Goal: Task Accomplishment & Management: Manage account settings

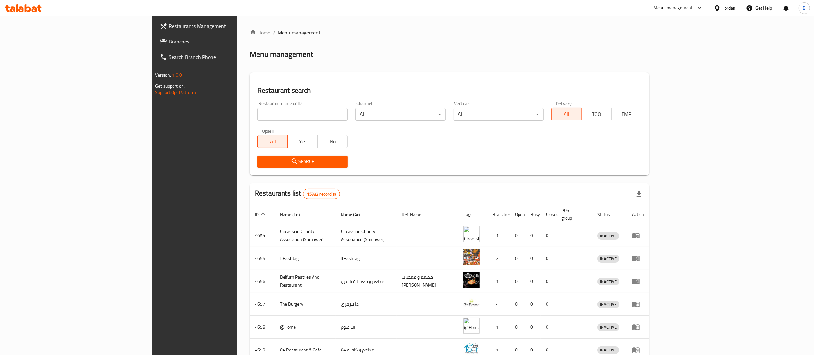
click at [169, 40] on span "Branches" at bounding box center [226, 42] width 114 height 8
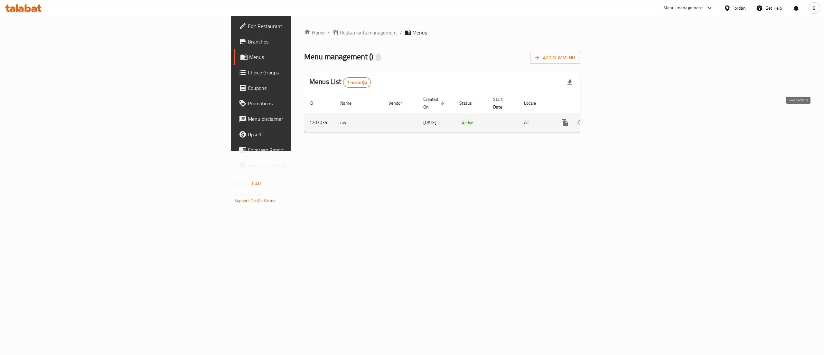
click at [615, 119] on icon "enhanced table" at bounding box center [612, 123] width 8 height 8
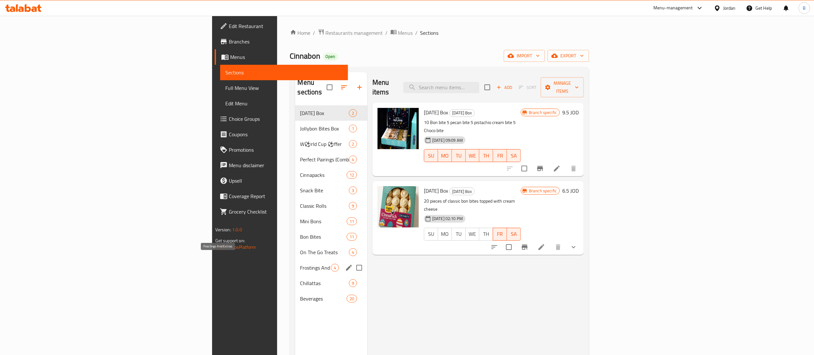
click at [300, 264] on span "Frostings And Extras" at bounding box center [315, 268] width 31 height 8
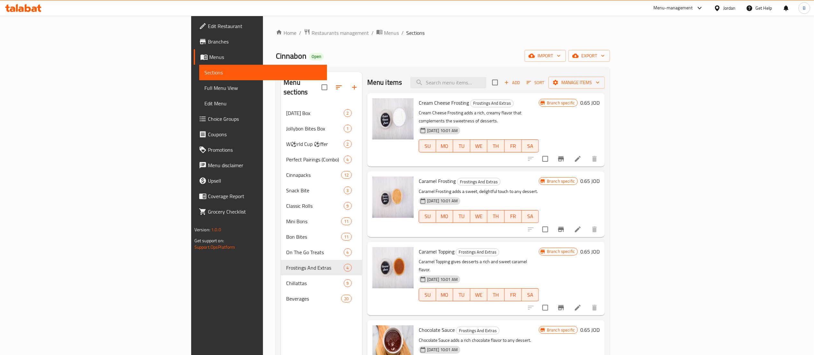
click at [600, 100] on h6 "0.65 JOD" at bounding box center [590, 102] width 19 height 9
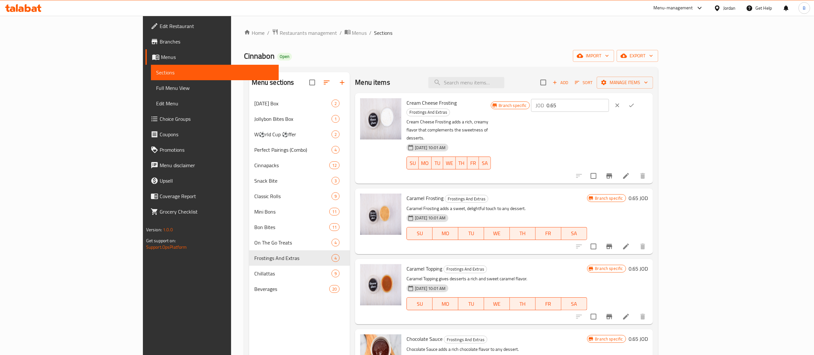
drag, startPoint x: 717, startPoint y: 98, endPoint x: 705, endPoint y: 101, distance: 13.3
click at [650, 101] on div "Cream Cheese Frosting Frostings And Extras Cream Cheese Frosting adds a rich, c…" at bounding box center [527, 138] width 246 height 85
drag, startPoint x: 721, startPoint y: 105, endPoint x: 644, endPoint y: 102, distance: 77.4
click at [648, 102] on div "Branch specific JOD 0.65 ​" at bounding box center [569, 105] width 157 height 14
paste input "8621"
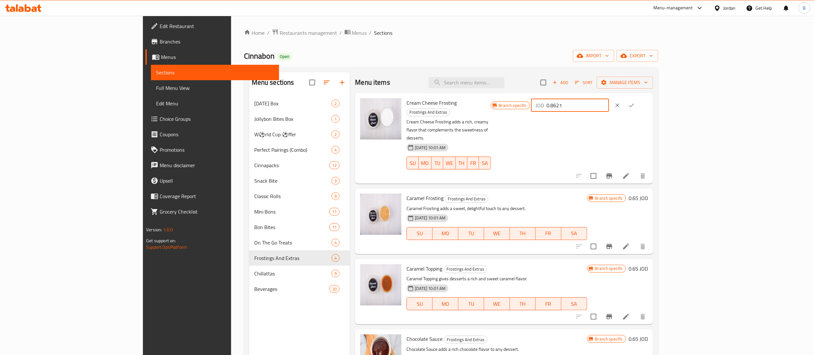
type input "0.8621"
click at [635, 103] on icon "ok" at bounding box center [632, 105] width 6 height 6
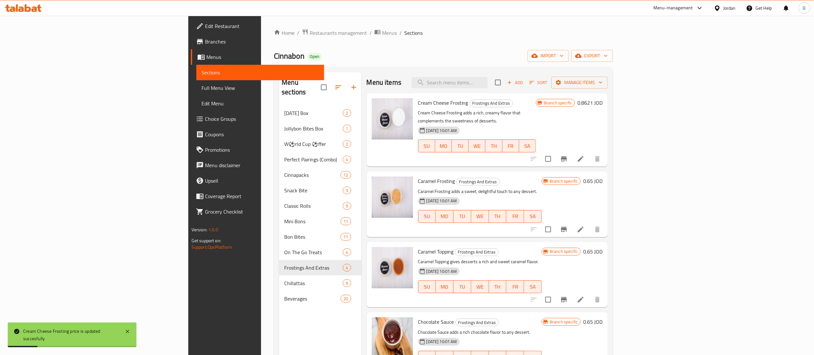
click at [568, 155] on icon "Branch-specific-item" at bounding box center [564, 159] width 8 height 8
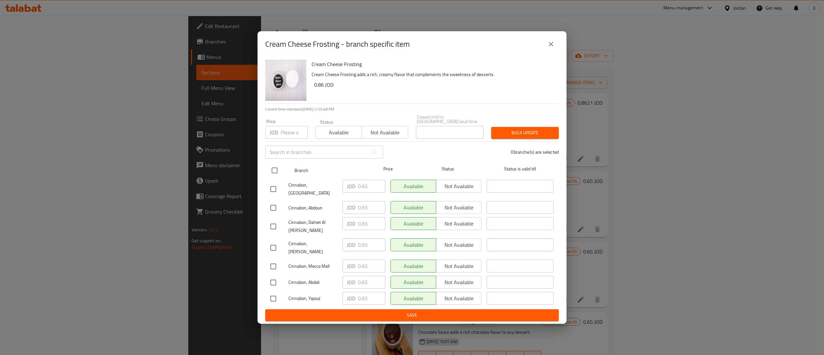
click at [274, 171] on input "checkbox" at bounding box center [275, 171] width 14 height 14
checkbox input "true"
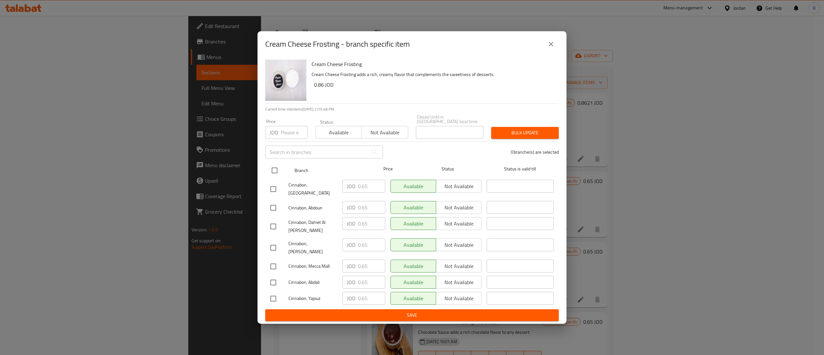
checkbox input "true"
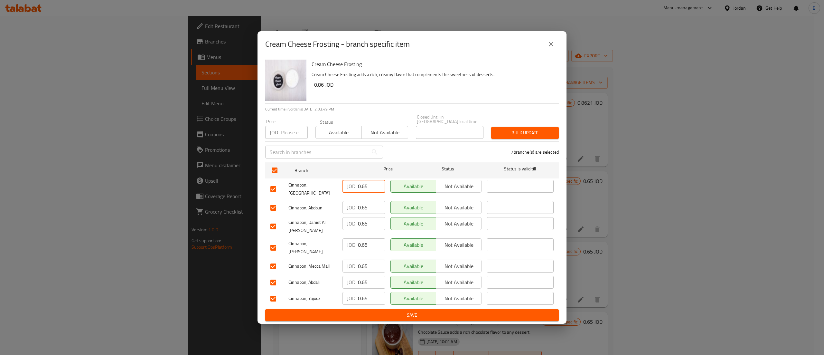
drag, startPoint x: 359, startPoint y: 189, endPoint x: 324, endPoint y: 193, distance: 35.3
click at [320, 189] on div "Cinnabon, Mecca Street JOD 0.65 ​ Available Not available ​" at bounding box center [412, 189] width 289 height 24
paste input "8621"
type input "0.8621"
drag, startPoint x: 372, startPoint y: 203, endPoint x: 321, endPoint y: 205, distance: 50.3
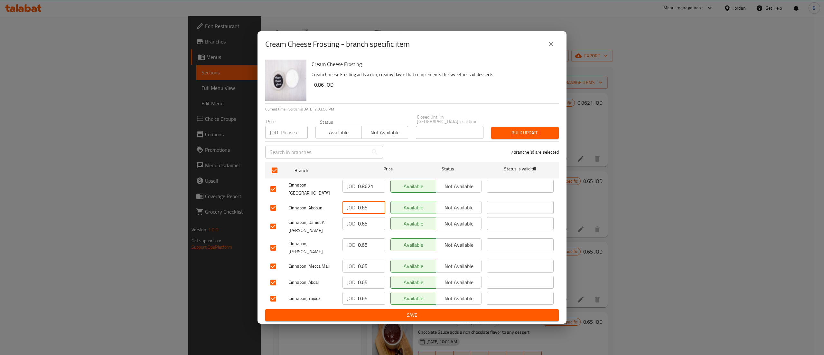
click at [327, 205] on div "Cinnabon, Abdoun JOD 0.65 ​ Available Not available ​" at bounding box center [412, 207] width 289 height 19
paste input "8621"
type input "0.8621"
drag, startPoint x: 373, startPoint y: 220, endPoint x: 313, endPoint y: 221, distance: 59.9
click at [318, 220] on div "Cinnabon, Dahiet Al Ameer Rashed JOD 0.65 ​ Available Not available ​" at bounding box center [412, 226] width 289 height 24
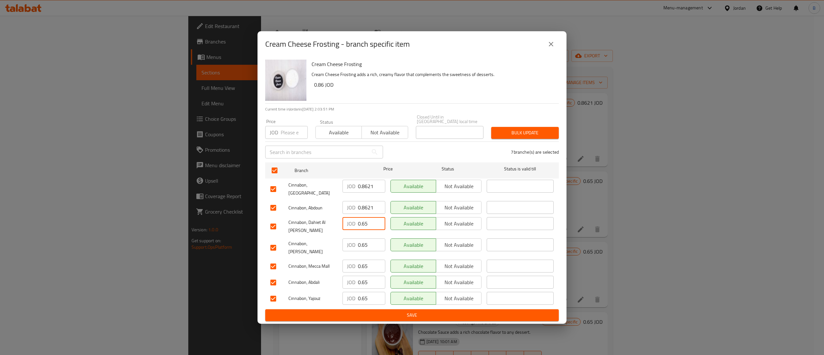
paste input "8621"
type input "0.8621"
drag, startPoint x: 370, startPoint y: 240, endPoint x: 308, endPoint y: 240, distance: 61.2
click at [308, 240] on div "Cinnabon, Dahiyet Al Rashid JOD 0.65 ​ Available Not available ​" at bounding box center [412, 248] width 289 height 24
paste input "8621"
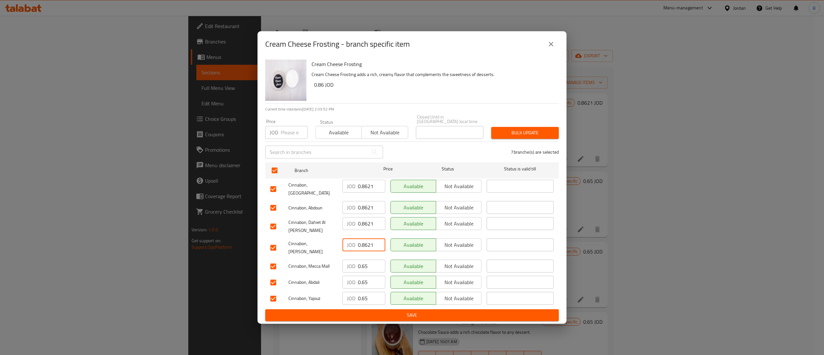
type input "0.8621"
click at [337, 261] on div "Cinnabon, Mecca Mall JOD 0.65 ​ Available Not available ​" at bounding box center [412, 266] width 289 height 19
paste input "8621"
type input "0.8621"
drag, startPoint x: 366, startPoint y: 278, endPoint x: 325, endPoint y: 280, distance: 41.3
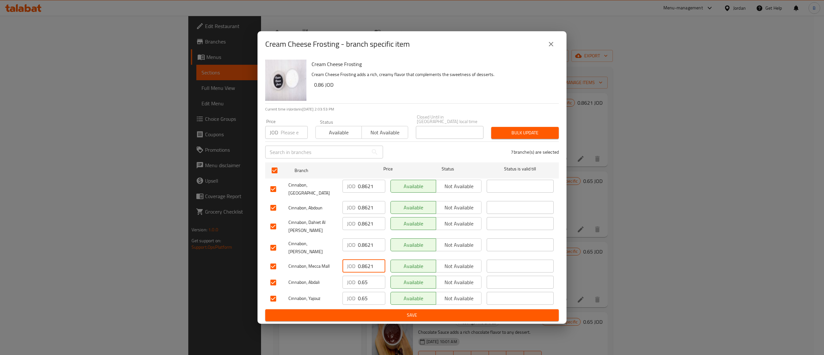
click at [326, 279] on div "Cinnabon, Abdali JOD 0.65 ​ Available Not available ​" at bounding box center [412, 282] width 289 height 19
paste input "8621"
type input "0.8621"
drag, startPoint x: 374, startPoint y: 296, endPoint x: 319, endPoint y: 299, distance: 54.2
click at [327, 294] on div "Cinnabon, Yajouz JOD 0.65 ​ Available Not available ​" at bounding box center [412, 298] width 289 height 19
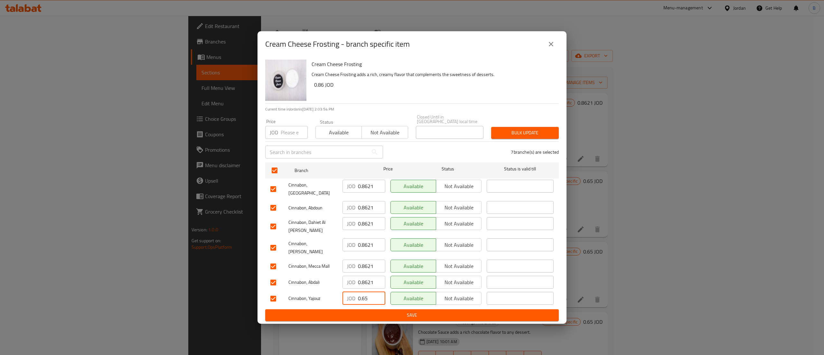
paste input "8621"
type input "0.8621"
click at [485, 311] on span "Save" at bounding box center [412, 315] width 283 height 8
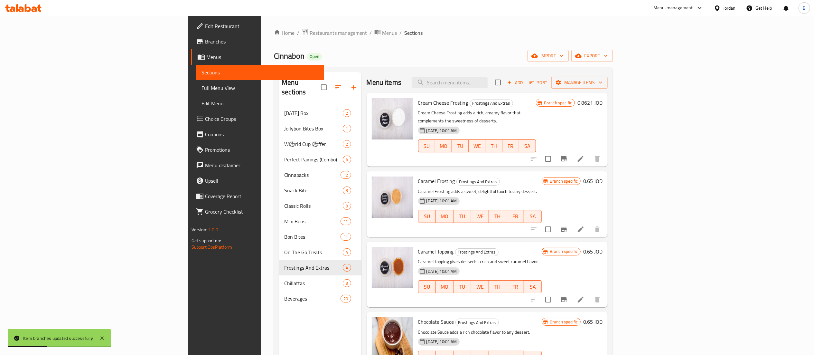
click at [603, 176] on h6 "0.65 JOD" at bounding box center [593, 180] width 19 height 9
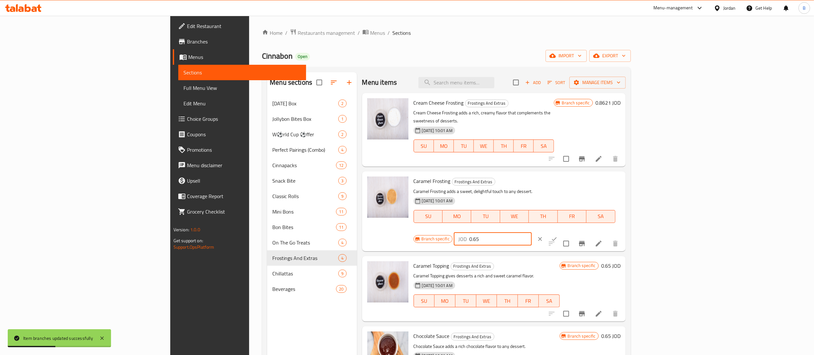
drag, startPoint x: 718, startPoint y: 175, endPoint x: 541, endPoint y: 175, distance: 176.8
click at [562, 175] on div "Caramel Frosting Frostings And Extras Caramel Frosting adds a sweet, delightful…" at bounding box center [517, 211] width 212 height 74
paste input "8621"
type input "0.8621"
click at [571, 232] on div "JOD 0.8621 ​" at bounding box center [512, 239] width 117 height 14
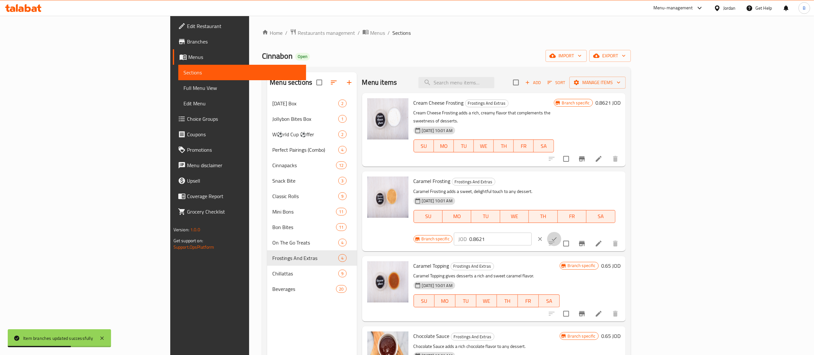
click at [562, 232] on button "ok" at bounding box center [554, 239] width 14 height 14
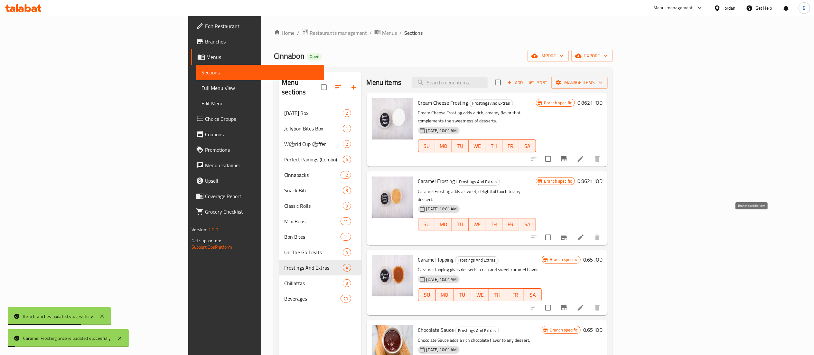
click at [568, 233] on icon "Branch-specific-item" at bounding box center [564, 237] width 8 height 8
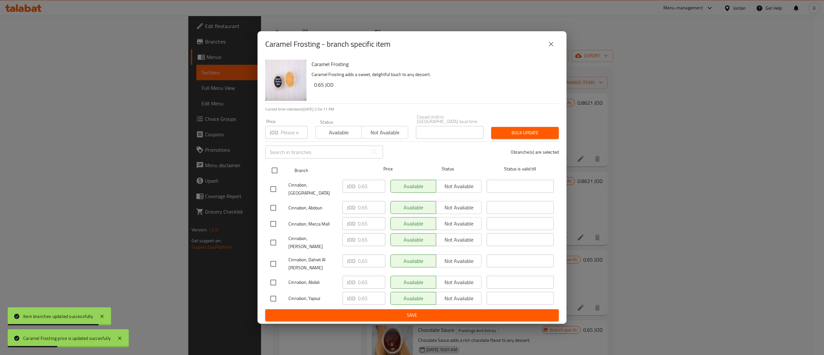
click at [276, 171] on input "checkbox" at bounding box center [275, 171] width 14 height 14
checkbox input "true"
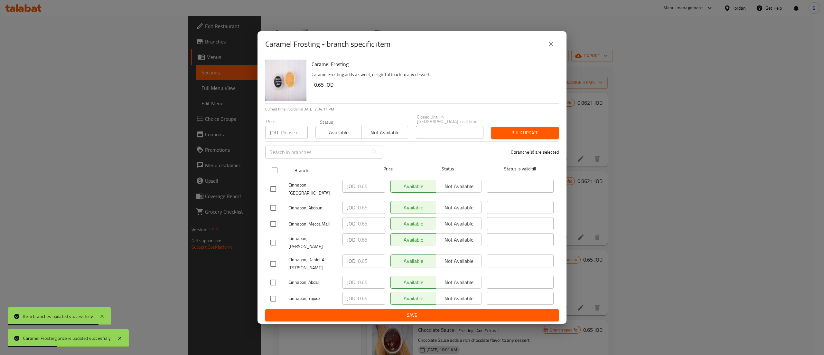
checkbox input "true"
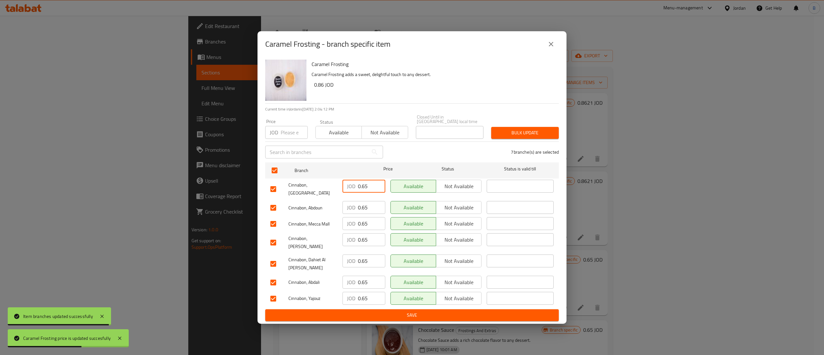
drag, startPoint x: 370, startPoint y: 187, endPoint x: 333, endPoint y: 196, distance: 38.1
click at [322, 191] on div "Cinnabon, Mecca Street JOD 0.65 ​ Available Not available ​" at bounding box center [412, 189] width 289 height 24
paste input "8621"
type input "0.8621"
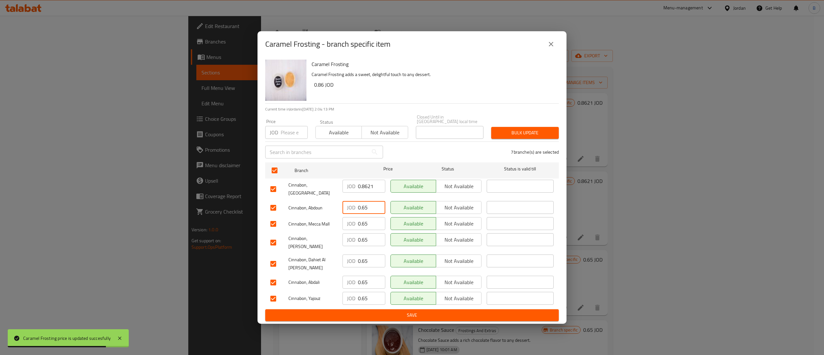
drag, startPoint x: 370, startPoint y: 204, endPoint x: 316, endPoint y: 205, distance: 53.5
click at [326, 204] on div "Cinnabon, Abdoun JOD 0.65 ​ Available Not available ​" at bounding box center [412, 207] width 289 height 19
paste input "8621"
type input "0.8621"
click at [378, 223] on input "-0.35" at bounding box center [371, 223] width 27 height 13
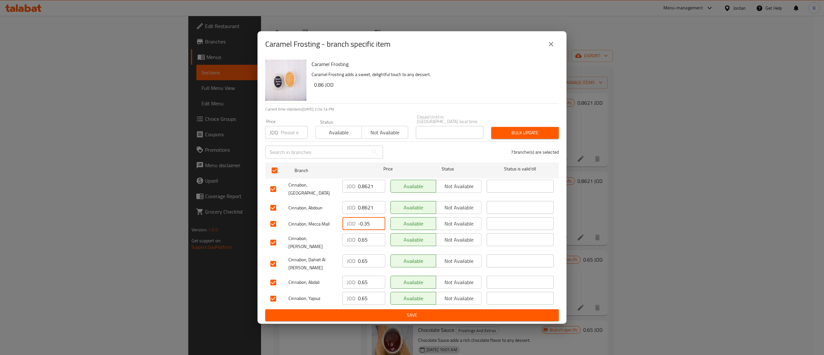
drag, startPoint x: 374, startPoint y: 221, endPoint x: 302, endPoint y: 221, distance: 71.8
click at [302, 221] on div "Cinnabon, Mecca Mall JOD -0.35 ​ Available Not available ​" at bounding box center [412, 223] width 289 height 19
paste input "0.8621"
type input "0.8621"
drag, startPoint x: 370, startPoint y: 238, endPoint x: 309, endPoint y: 238, distance: 60.2
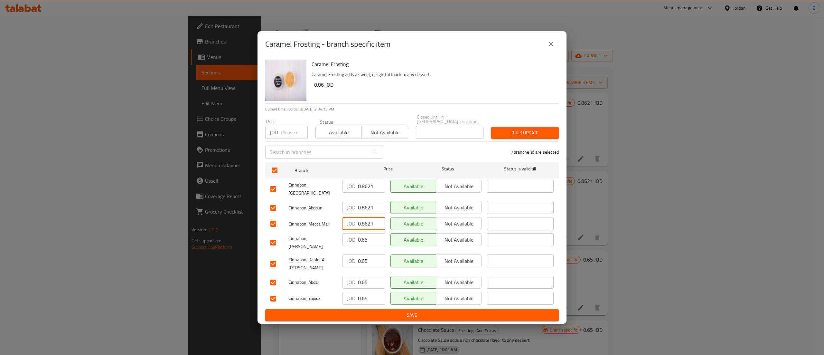
click at [324, 238] on div "Cinnabon, Dahiyet Al Rashid JOD 0.65 ​ Available Not available ​" at bounding box center [412, 243] width 289 height 24
paste input "8621"
type input "0.8621"
drag, startPoint x: 369, startPoint y: 254, endPoint x: 329, endPoint y: 256, distance: 40.0
click at [337, 256] on div "Cinnabon, Dahiet Al Ameer Rashed JOD 0.65 ​ Available Not available ​" at bounding box center [412, 264] width 289 height 24
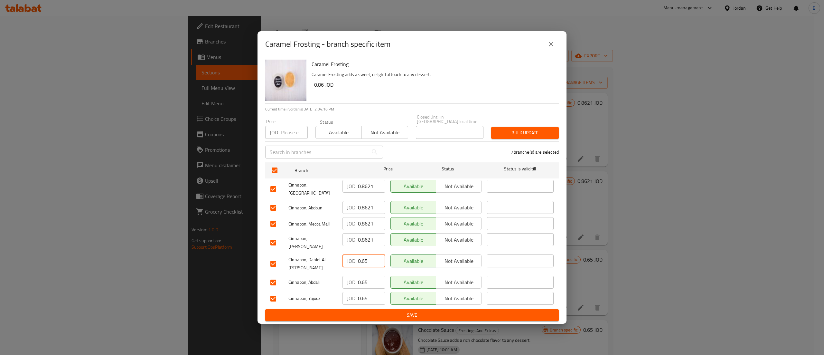
paste input "8621"
type input "0.8621"
drag, startPoint x: 368, startPoint y: 275, endPoint x: 339, endPoint y: 275, distance: 29.6
click at [339, 275] on div "Cinnabon, Abdali JOD 0.65 ​ Available Not available ​" at bounding box center [412, 282] width 289 height 19
paste input "8621"
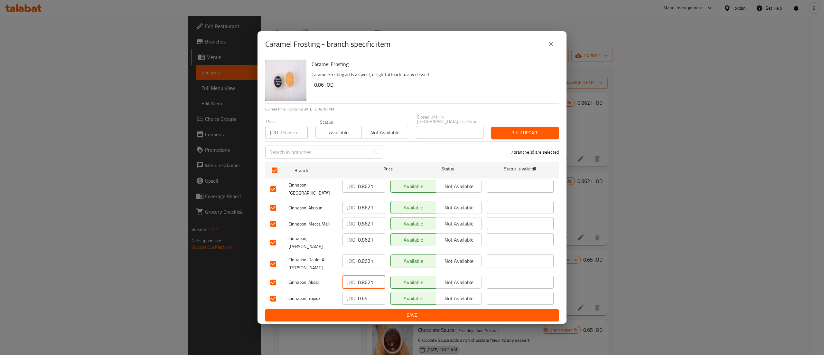
type input "0.8621"
drag, startPoint x: 369, startPoint y: 296, endPoint x: 326, endPoint y: 292, distance: 43.0
click at [337, 294] on div "Cinnabon, Yajouz JOD 0.65 ​ Available Not available ​" at bounding box center [412, 298] width 289 height 19
paste input "8621"
type input "0.8621"
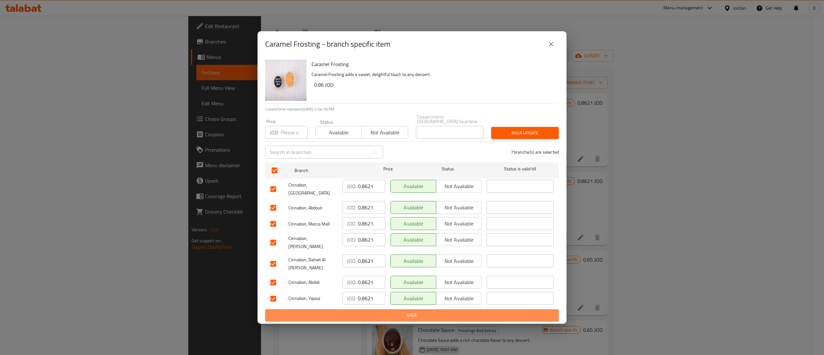
click at [367, 312] on span "Save" at bounding box center [412, 315] width 283 height 8
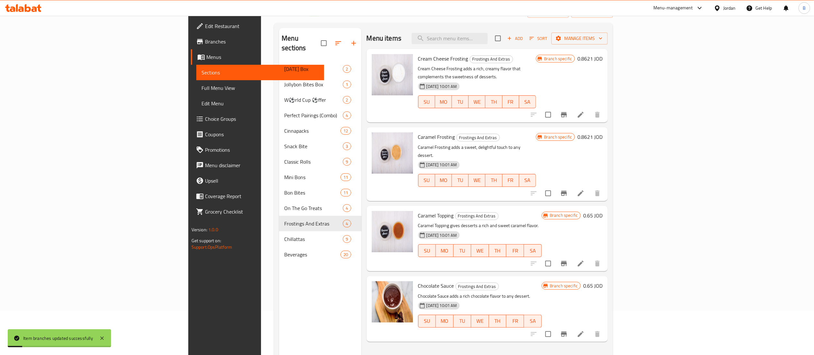
scroll to position [64, 0]
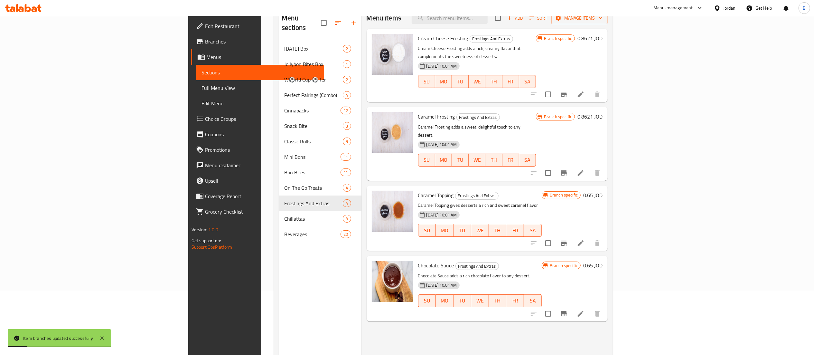
click at [603, 191] on h6 "0.65 JOD" at bounding box center [593, 195] width 19 height 9
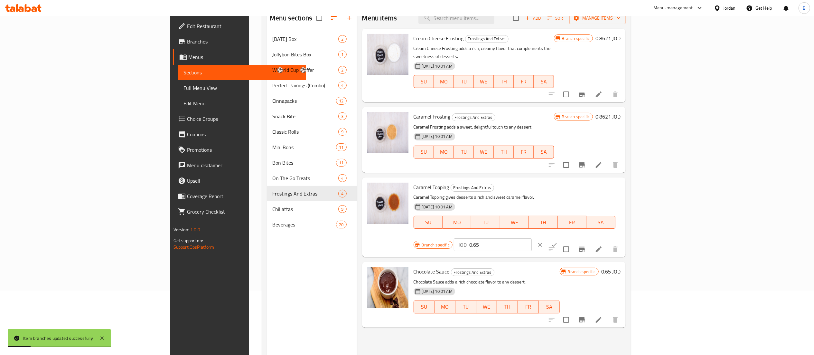
click at [623, 180] on div "Caramel Topping Frostings And Extras Caramel Topping gives desserts a rich and …" at bounding box center [517, 217] width 212 height 74
paste input "8621"
type input "0.8621"
click at [562, 238] on button "ok" at bounding box center [554, 245] width 14 height 14
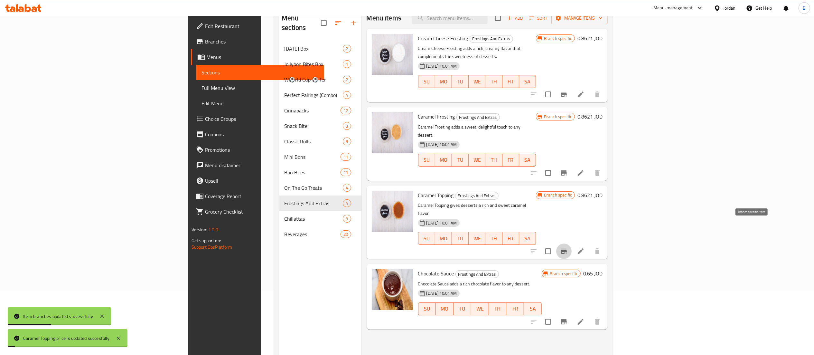
click at [567, 249] on icon "Branch-specific-item" at bounding box center [564, 251] width 6 height 5
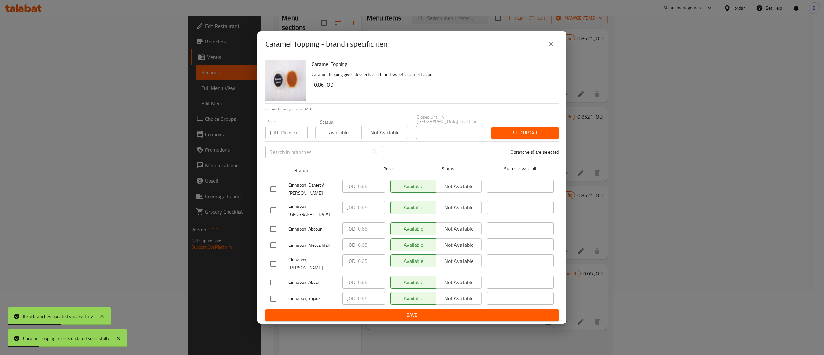
click at [276, 171] on input "checkbox" at bounding box center [275, 171] width 14 height 14
checkbox input "true"
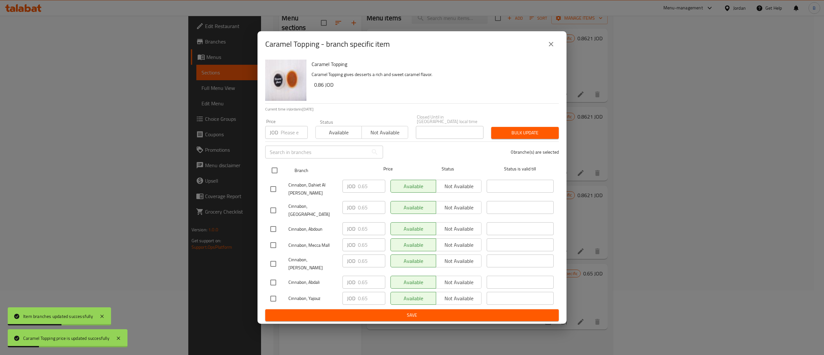
checkbox input "true"
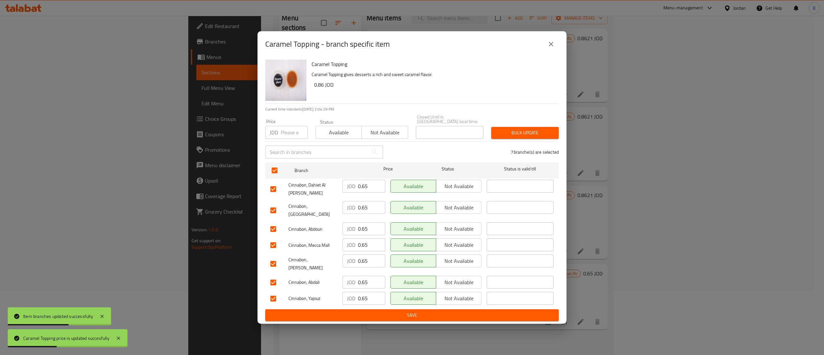
drag, startPoint x: 355, startPoint y: 189, endPoint x: 300, endPoint y: 190, distance: 54.8
click at [321, 189] on div "Cinnabon, Dahiet Al Ameer Rashed JOD 0.65 ​ Available Not available ​" at bounding box center [412, 189] width 289 height 24
paste input "8621"
type input "0.8621"
drag, startPoint x: 369, startPoint y: 207, endPoint x: 321, endPoint y: 212, distance: 47.9
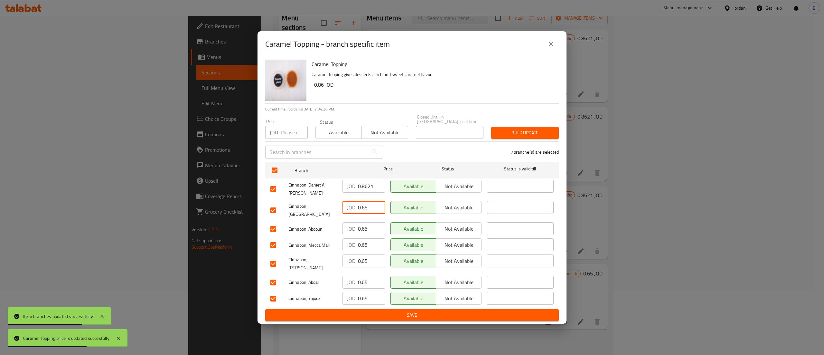
click at [339, 209] on div "Cinnabon, Mecca Street JOD 0.65 ​ Available Not available ​" at bounding box center [412, 210] width 289 height 24
paste input "8621"
type input "0.8621"
drag, startPoint x: 372, startPoint y: 227, endPoint x: 344, endPoint y: 233, distance: 28.4
click at [339, 226] on div "Cinnabon, Abdoun JOD 0.65 ​ Available Not available ​" at bounding box center [412, 229] width 289 height 19
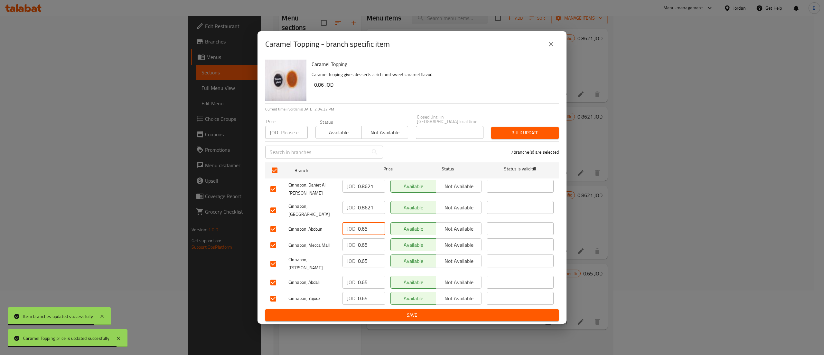
paste input "8621"
type input "0.8621"
drag, startPoint x: 371, startPoint y: 242, endPoint x: 320, endPoint y: 241, distance: 51.2
click at [326, 241] on div "Cinnabon, Mecca Mall JOD 0.65 ​ Available Not available ​" at bounding box center [412, 245] width 289 height 19
paste input "8621"
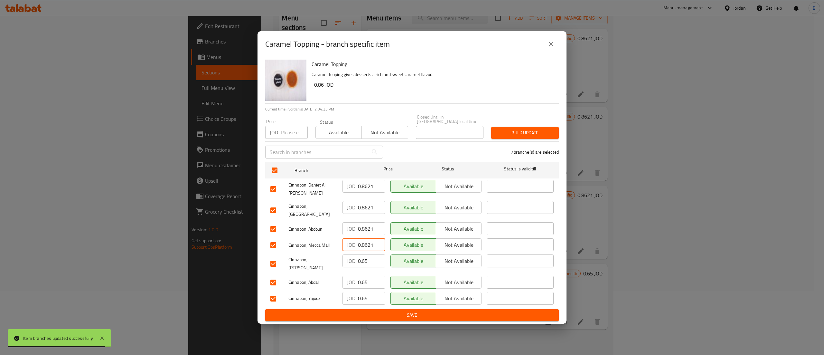
type input "0.8621"
drag, startPoint x: 370, startPoint y: 256, endPoint x: 326, endPoint y: 260, distance: 44.6
click at [327, 260] on div "Cinnabon, Dahiyet Al Rashid JOD 0.65 ​ Available Not available ​" at bounding box center [412, 264] width 289 height 24
paste input "8621"
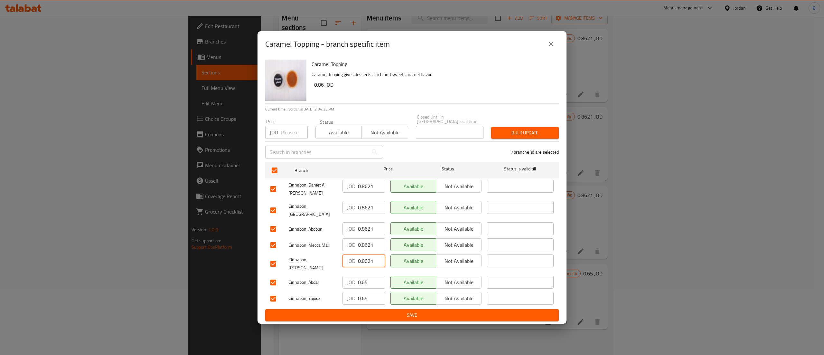
type input "0.8621"
drag, startPoint x: 370, startPoint y: 275, endPoint x: 326, endPoint y: 275, distance: 44.1
click at [328, 275] on div "Cinnabon, Abdali JOD 0.65 ​ Available Not available ​" at bounding box center [412, 282] width 289 height 19
paste input "8621"
type input "0.8621"
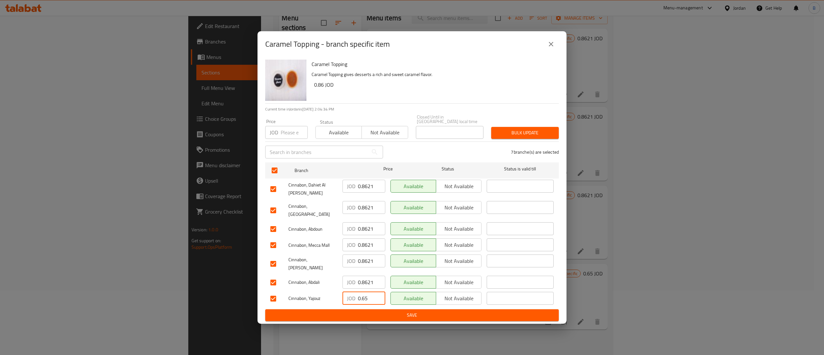
drag, startPoint x: 369, startPoint y: 295, endPoint x: 334, endPoint y: 296, distance: 35.1
click at [339, 296] on div "Cinnabon, Yajouz JOD 0.65 ​ Available Not available ​" at bounding box center [412, 298] width 289 height 19
paste input "8621"
type input "0.8621"
click at [364, 311] on span "Save" at bounding box center [412, 315] width 283 height 8
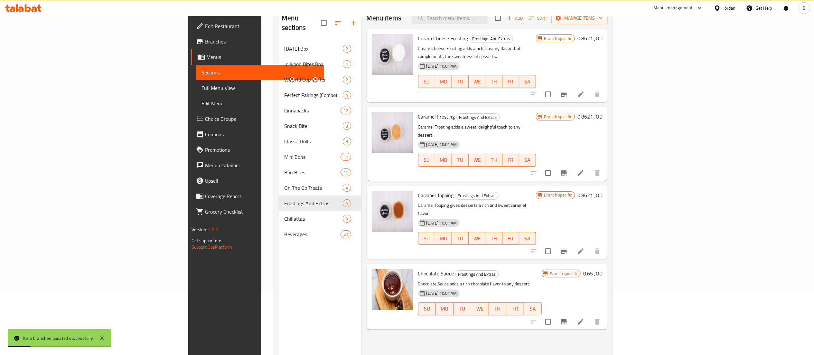
click at [603, 269] on h6 "0.65 JOD" at bounding box center [593, 273] width 19 height 9
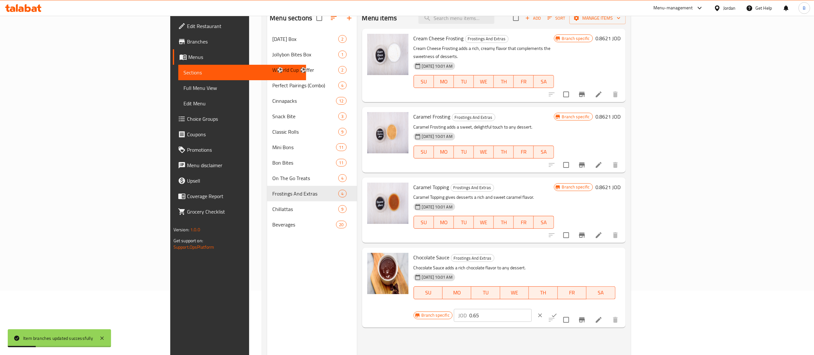
drag, startPoint x: 686, startPoint y: 255, endPoint x: 616, endPoint y: 255, distance: 69.9
click at [571, 308] on div "Branch specific JOD 0.65 ​" at bounding box center [492, 315] width 157 height 14
paste input "8621"
type input "0.8621"
click at [557, 313] on icon "ok" at bounding box center [554, 315] width 5 height 4
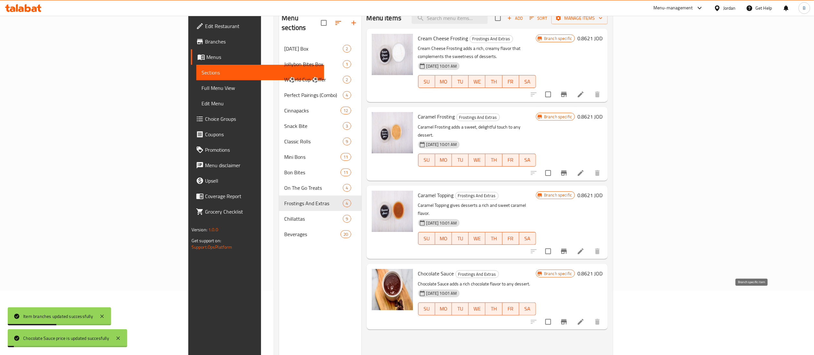
click at [568, 318] on icon "Branch-specific-item" at bounding box center [564, 322] width 8 height 8
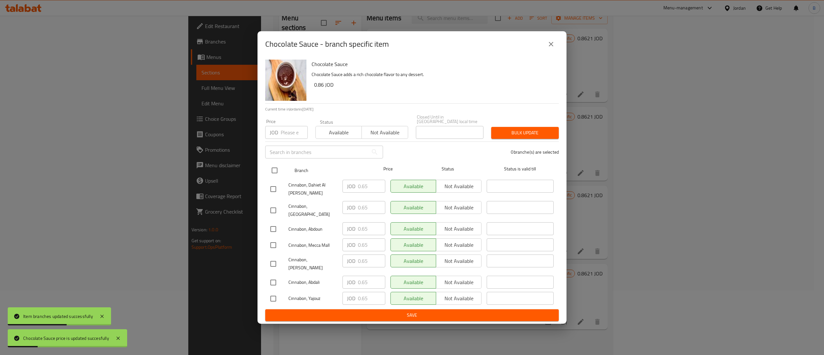
click at [276, 171] on input "checkbox" at bounding box center [275, 171] width 14 height 14
checkbox input "true"
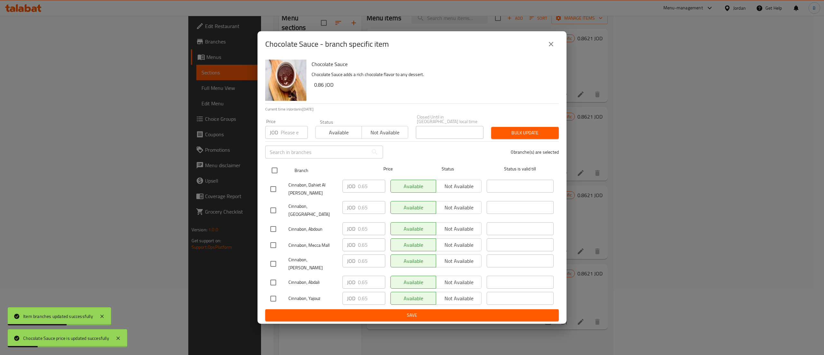
checkbox input "true"
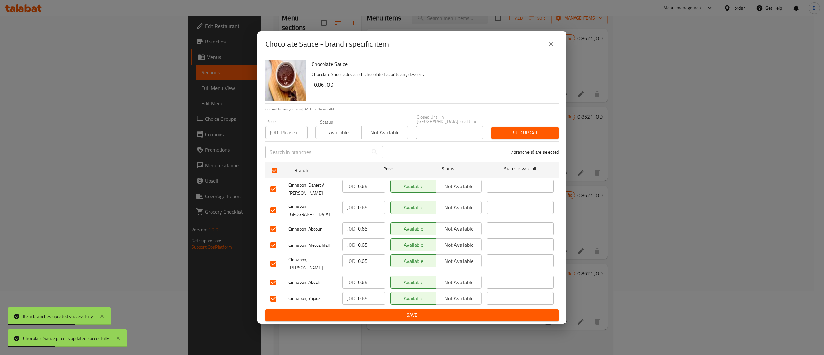
click at [325, 188] on div "Cinnabon, Dahiet Al Ameer Rashed JOD 0.65 ​ Available Not available ​" at bounding box center [412, 189] width 289 height 24
paste input "8621"
type input "0.8621"
drag, startPoint x: 370, startPoint y: 211, endPoint x: 332, endPoint y: 217, distance: 38.6
click at [329, 211] on div "Cinnabon, Mecca Street JOD 0.65 ​ Available Not available ​" at bounding box center [412, 210] width 289 height 24
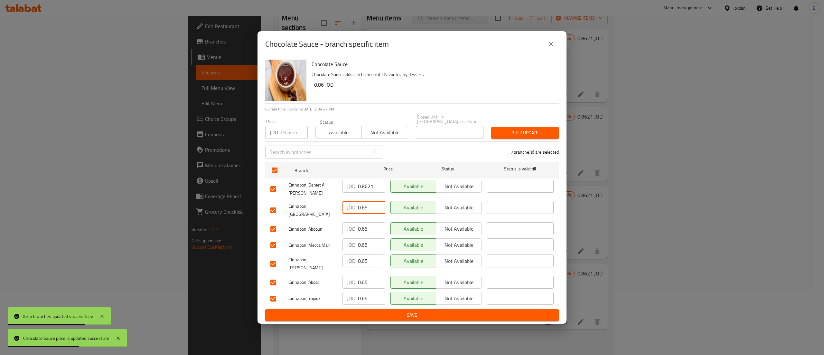
paste input "8621"
type input "0.8621"
drag, startPoint x: 371, startPoint y: 226, endPoint x: 341, endPoint y: 229, distance: 30.4
click at [345, 228] on div "JOD 0.65 ​" at bounding box center [364, 228] width 43 height 13
paste input "8621"
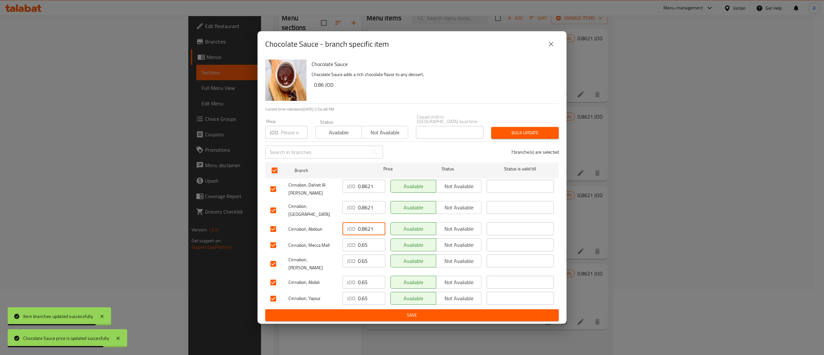
type input "0.8621"
drag, startPoint x: 368, startPoint y: 240, endPoint x: 341, endPoint y: 242, distance: 27.2
click at [345, 242] on div "JOD 0.65 ​" at bounding box center [364, 244] width 43 height 13
paste input "8621"
type input "0.8621"
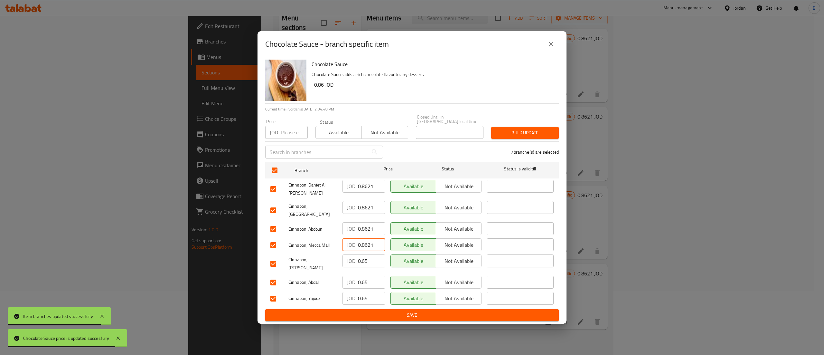
drag, startPoint x: 370, startPoint y: 258, endPoint x: 321, endPoint y: 262, distance: 49.4
click at [339, 258] on div "Cinnabon, Dahiyet Al Rashid JOD 0.65 ​ Available Not available ​" at bounding box center [412, 264] width 289 height 24
paste input "8621"
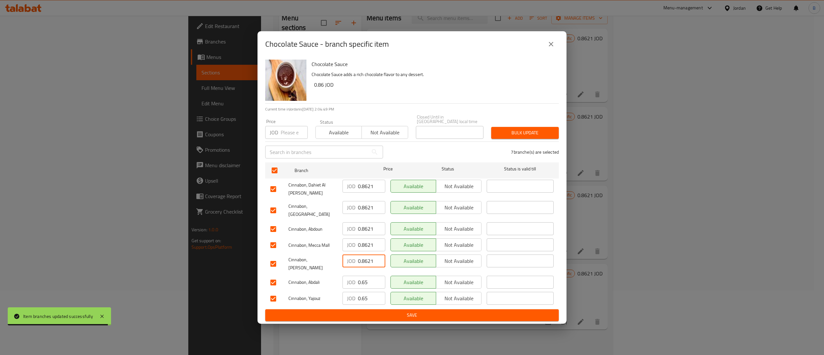
type input "0.8621"
drag, startPoint x: 368, startPoint y: 274, endPoint x: 345, endPoint y: 275, distance: 23.8
click at [347, 276] on div "JOD 0.65 ​" at bounding box center [364, 282] width 43 height 13
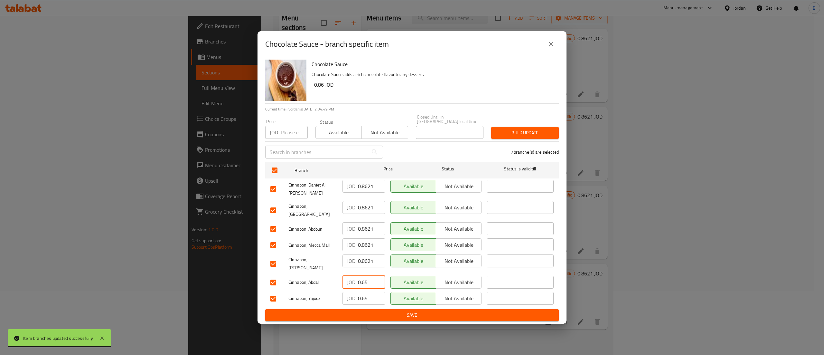
paste input "8621"
type input "0.8621"
drag, startPoint x: 373, startPoint y: 290, endPoint x: 351, endPoint y: 292, distance: 21.9
click at [352, 292] on div "JOD 0.65 ​" at bounding box center [364, 298] width 43 height 13
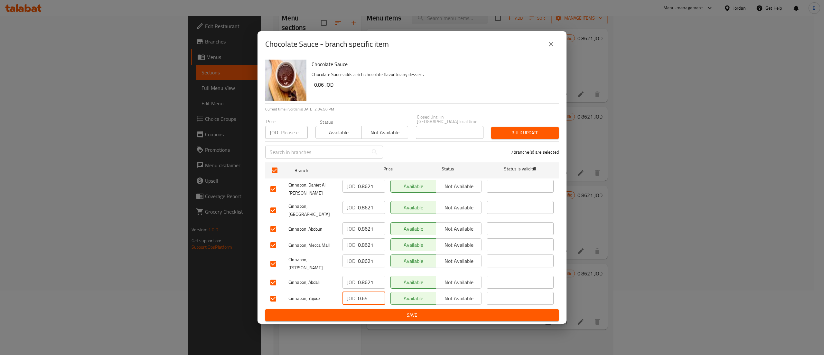
paste input "8621"
type input "0.8621"
click at [362, 311] on span "Save" at bounding box center [412, 315] width 283 height 8
